Goal: Find specific page/section

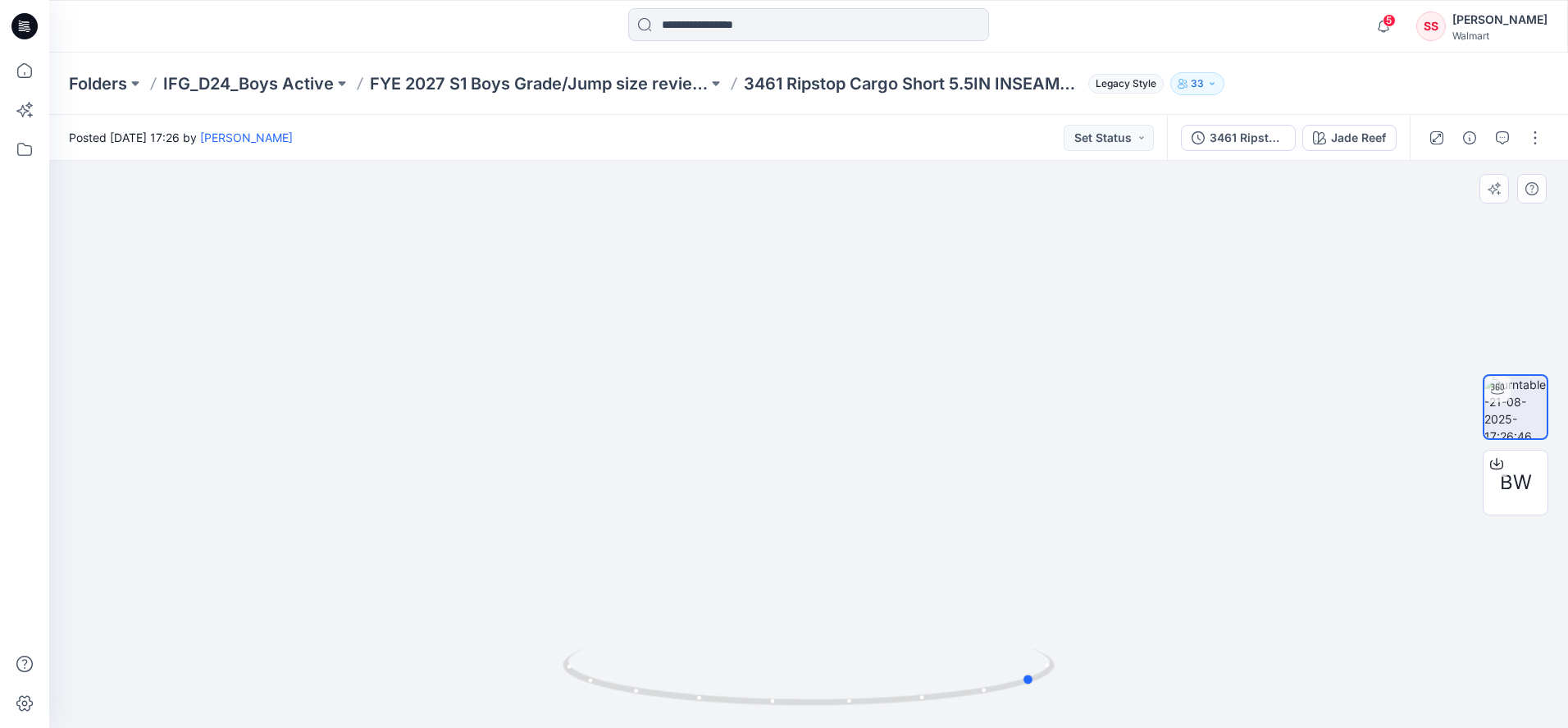
drag, startPoint x: 617, startPoint y: 695, endPoint x: 496, endPoint y: 666, distance: 124.4
click at [496, 666] on div at bounding box center [808, 444] width 1519 height 567
drag, startPoint x: 744, startPoint y: 714, endPoint x: 550, endPoint y: 680, distance: 197.0
click at [550, 680] on div at bounding box center [808, 444] width 1519 height 567
drag, startPoint x: 868, startPoint y: 700, endPoint x: 735, endPoint y: 712, distance: 133.5
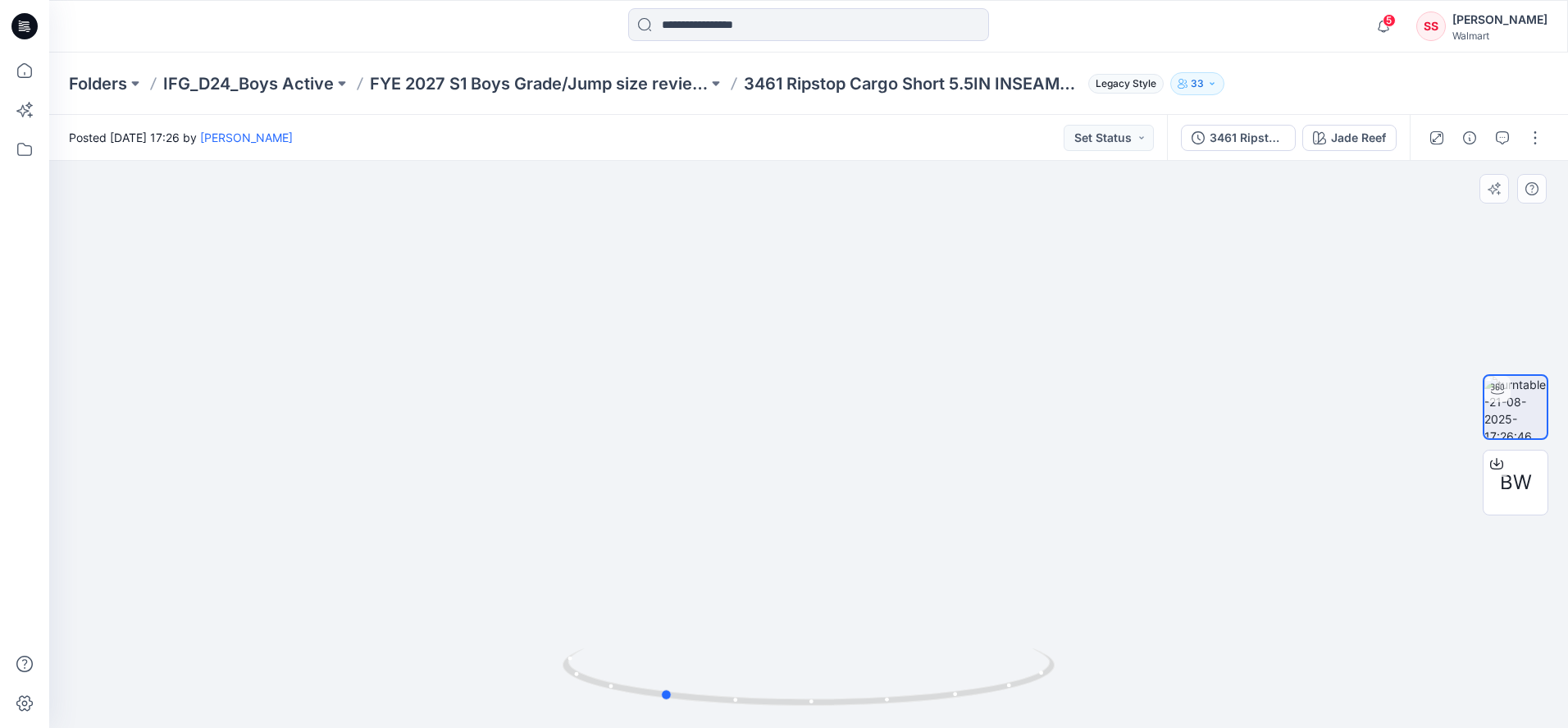
click at [735, 712] on div at bounding box center [808, 687] width 492 height 82
click at [23, 74] on icon at bounding box center [24, 70] width 36 height 36
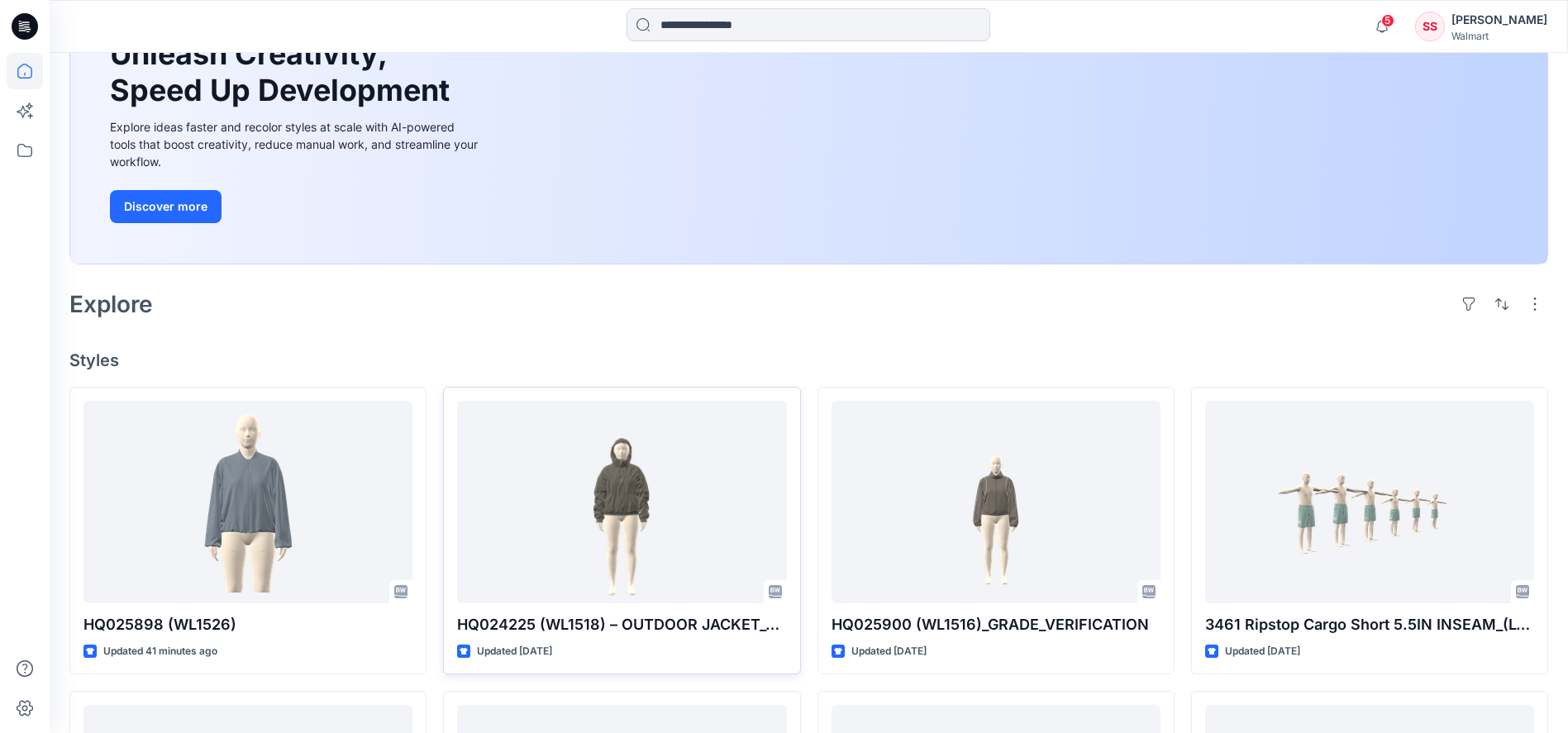
scroll to position [260, 0]
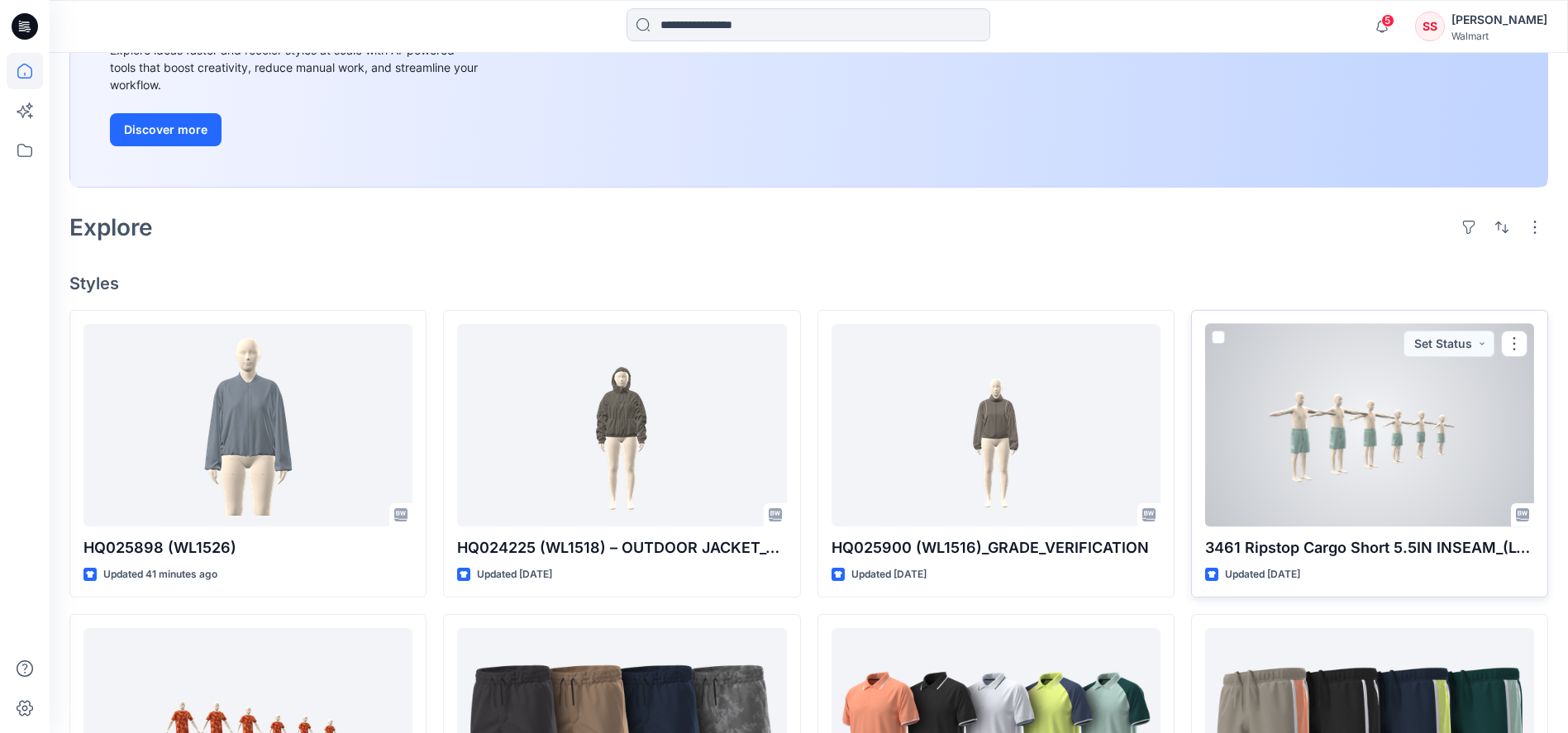
click at [1380, 438] on div at bounding box center [1369, 425] width 329 height 203
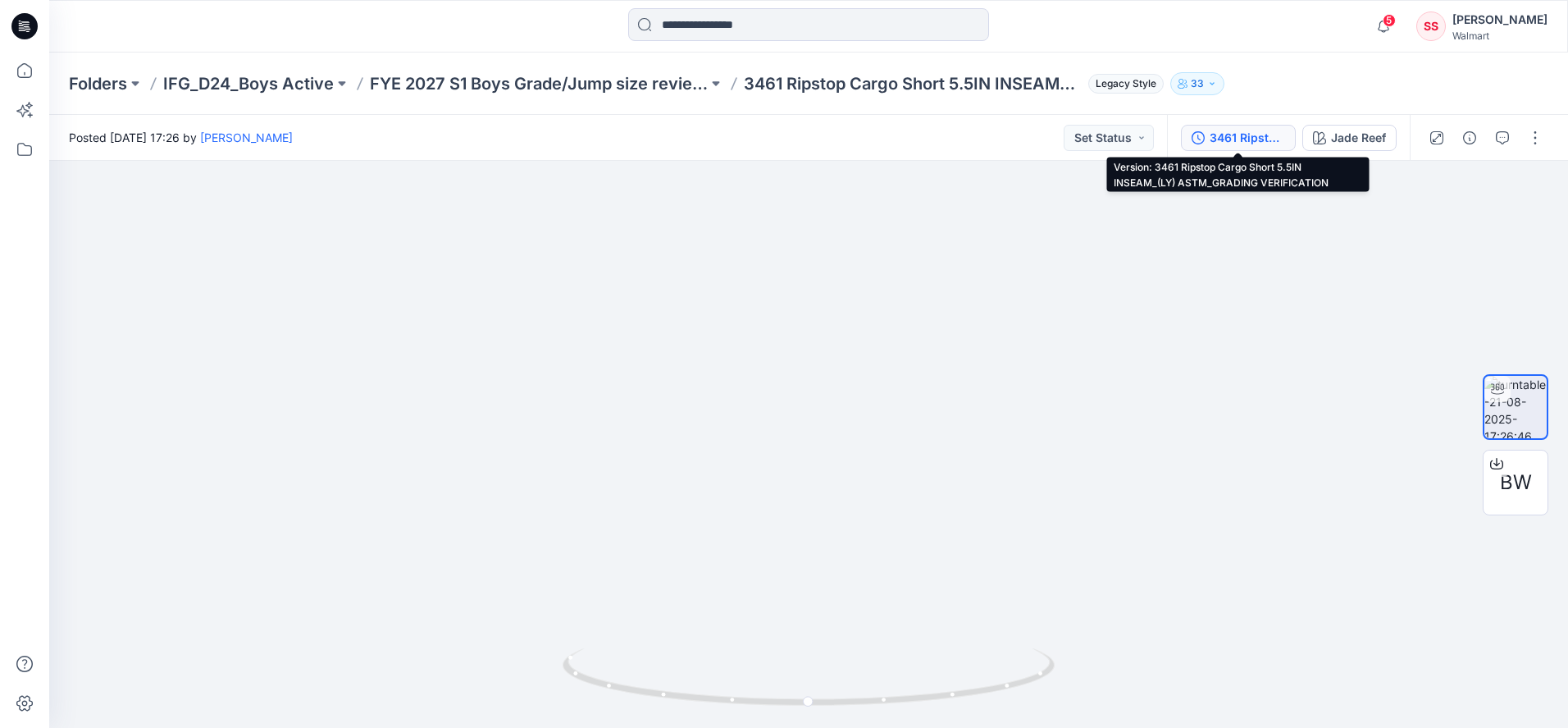
click at [1235, 142] on div "3461 Ripstop Cargo Short 5.5IN INSEAM_(LY) ASTM_GRADING VERIFICATION" at bounding box center [1248, 137] width 76 height 18
